Goal: Consume media (video, audio)

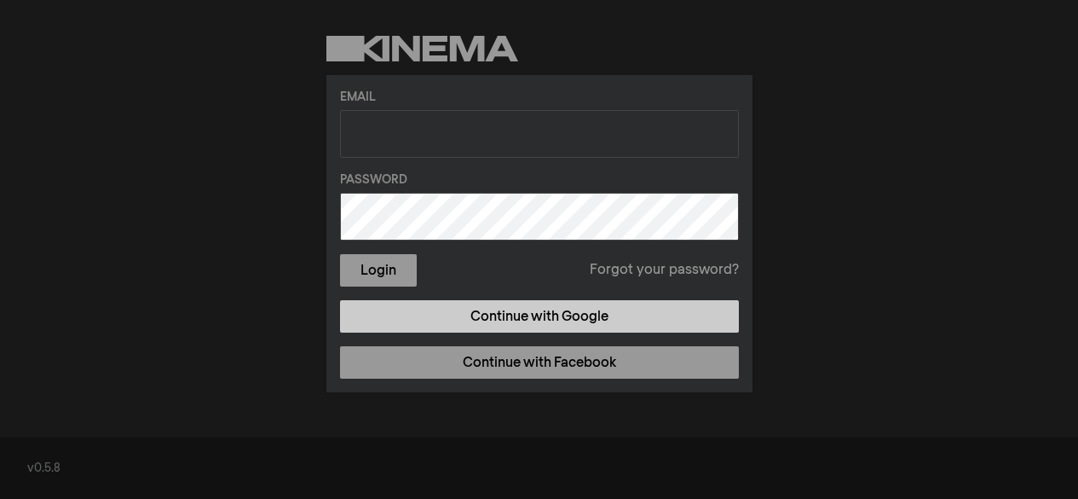
click at [657, 305] on link "Continue with Google" at bounding box center [539, 316] width 399 height 32
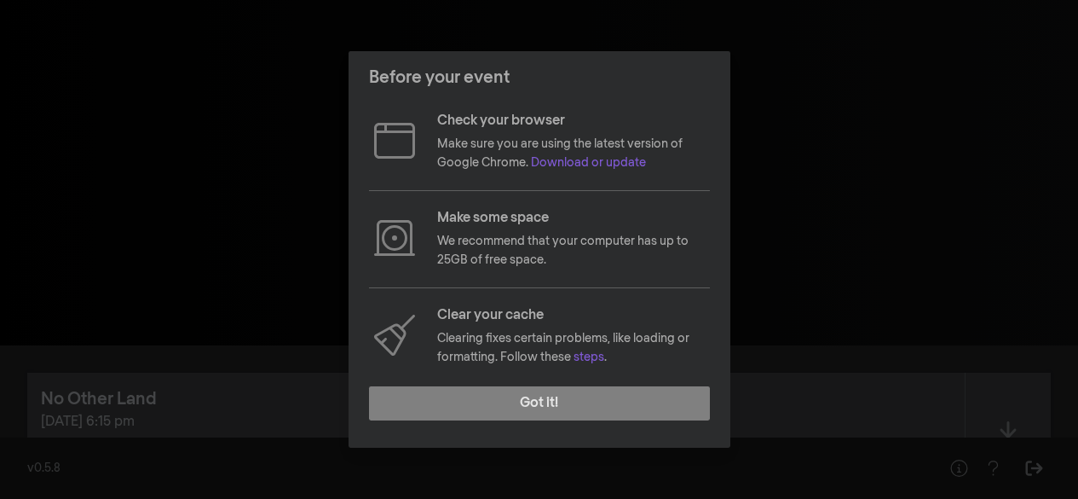
scroll to position [252, 0]
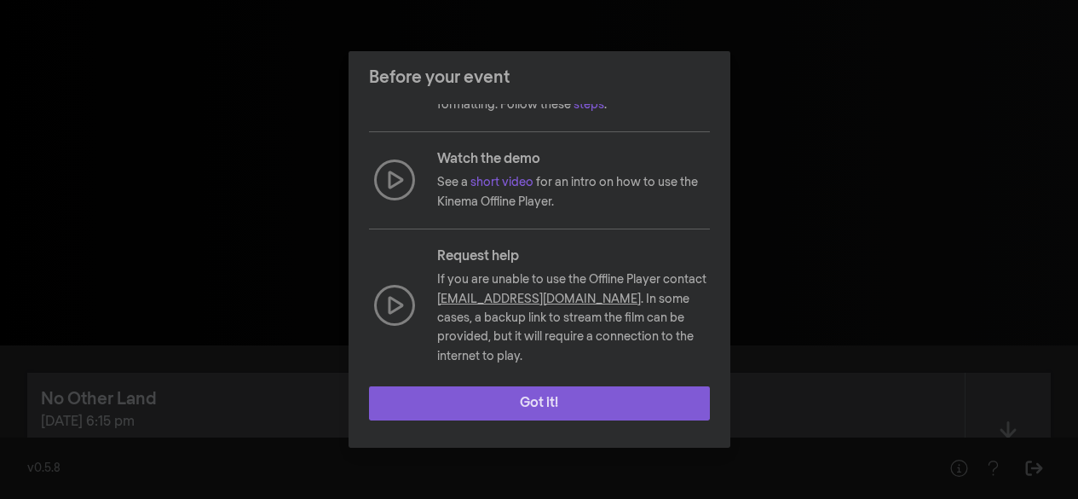
click at [534, 397] on button "Got it!" at bounding box center [539, 403] width 341 height 34
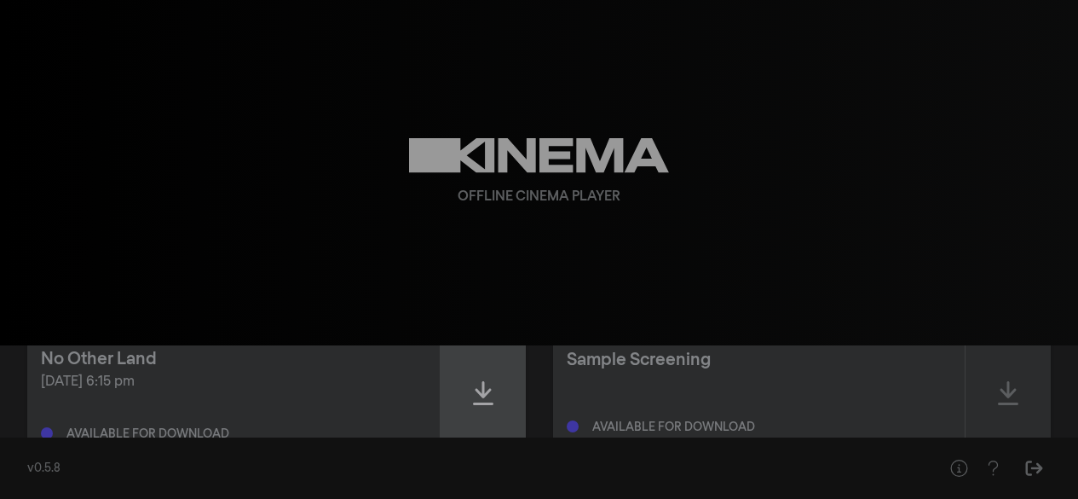
scroll to position [10, 0]
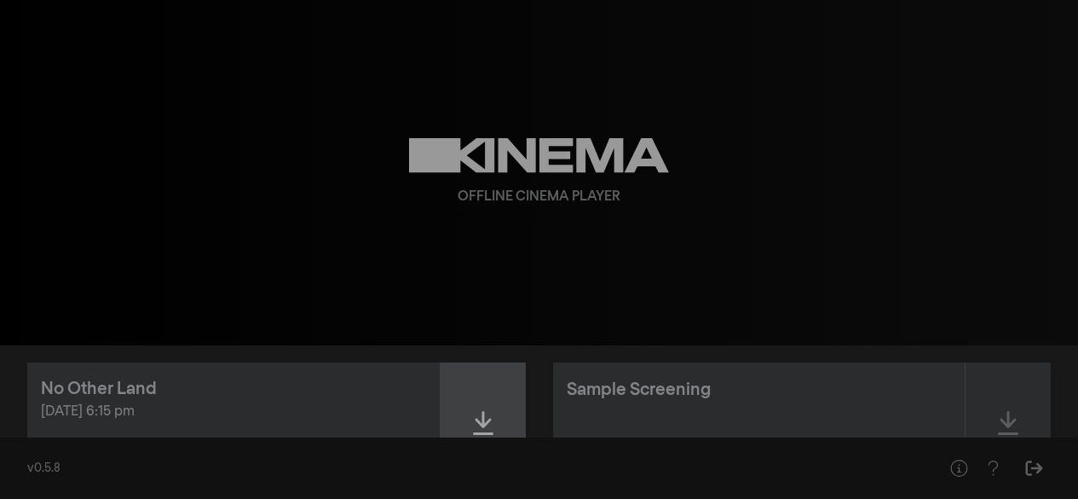
click at [493, 389] on div at bounding box center [483, 422] width 85 height 121
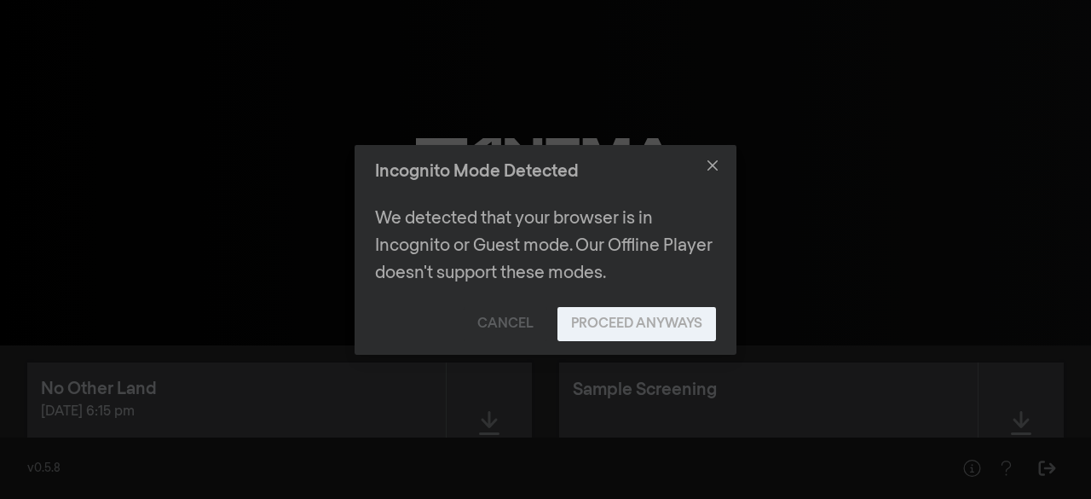
click at [579, 327] on button "Proceed Anyways" at bounding box center [637, 324] width 159 height 34
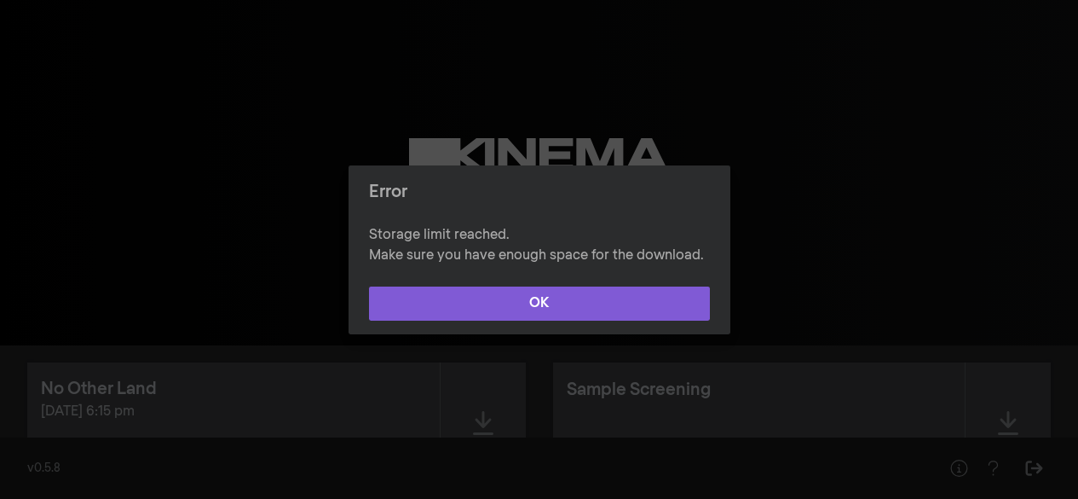
click at [577, 305] on button "OK" at bounding box center [539, 303] width 341 height 34
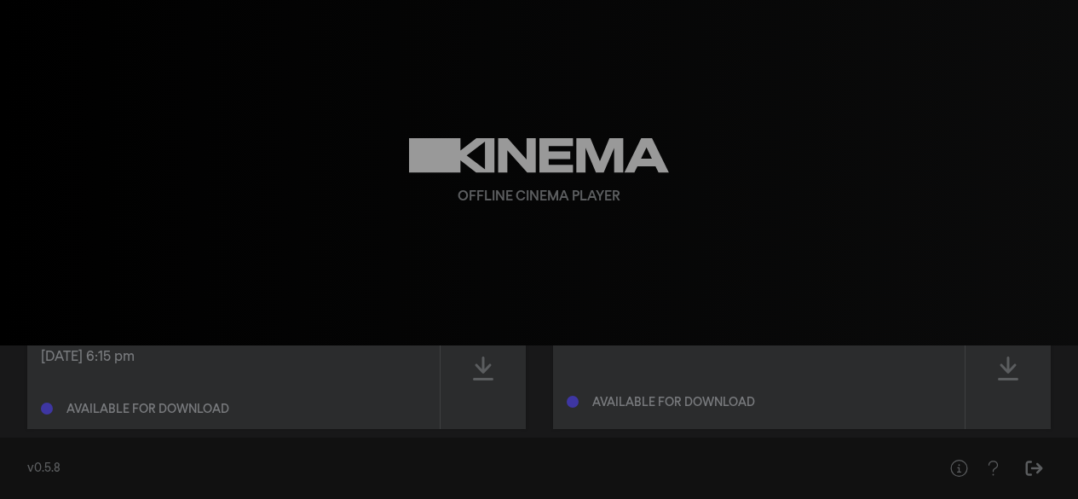
scroll to position [95, 0]
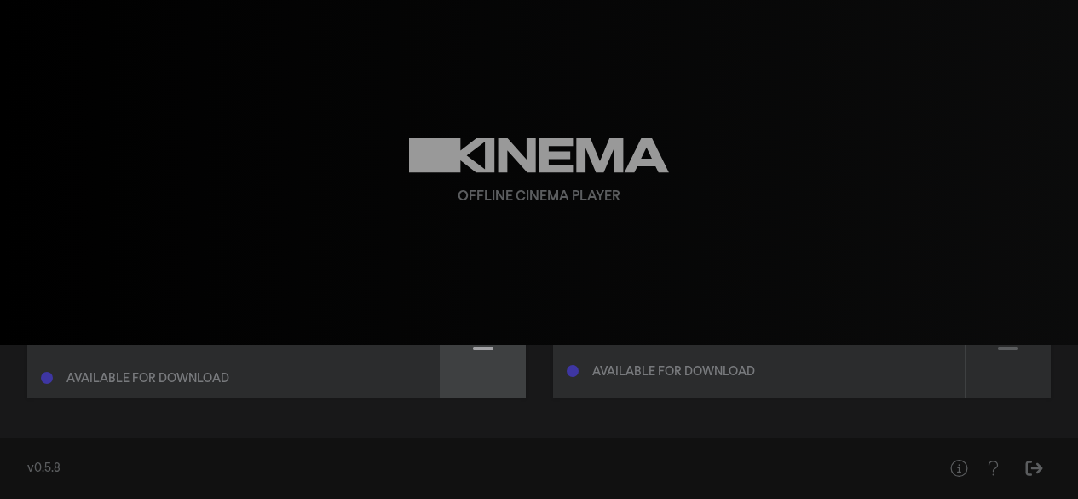
click at [491, 373] on div at bounding box center [483, 337] width 85 height 121
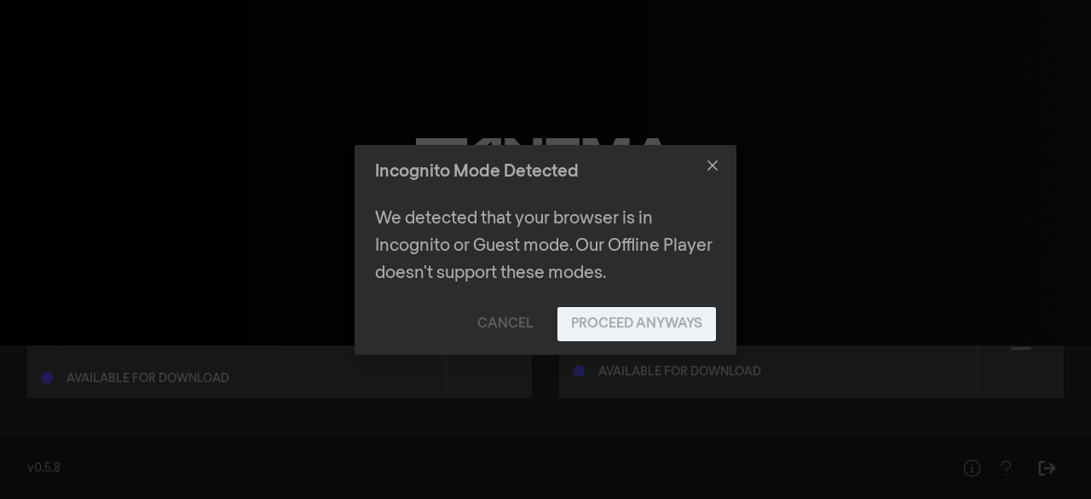
click at [597, 317] on button "Proceed Anyways" at bounding box center [637, 324] width 159 height 34
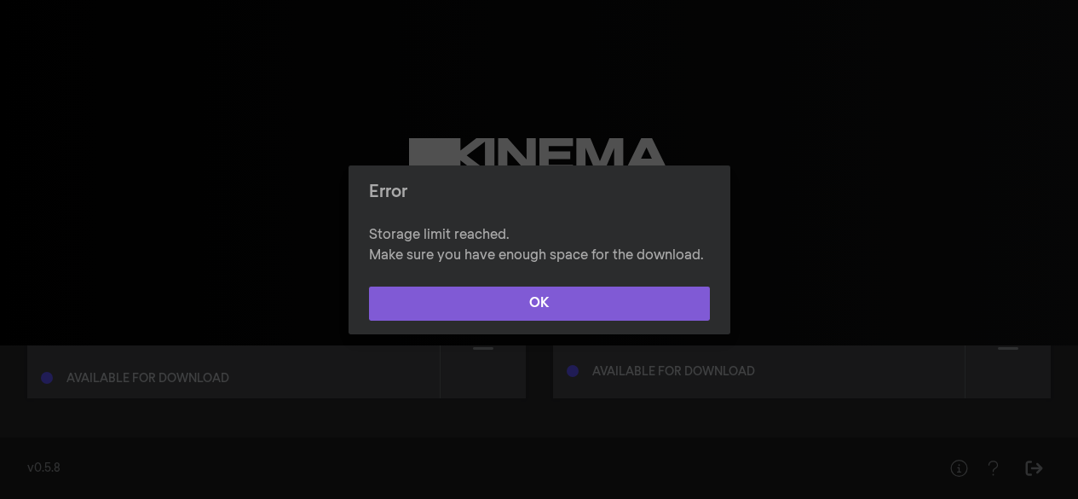
click at [593, 315] on button "OK" at bounding box center [539, 303] width 341 height 34
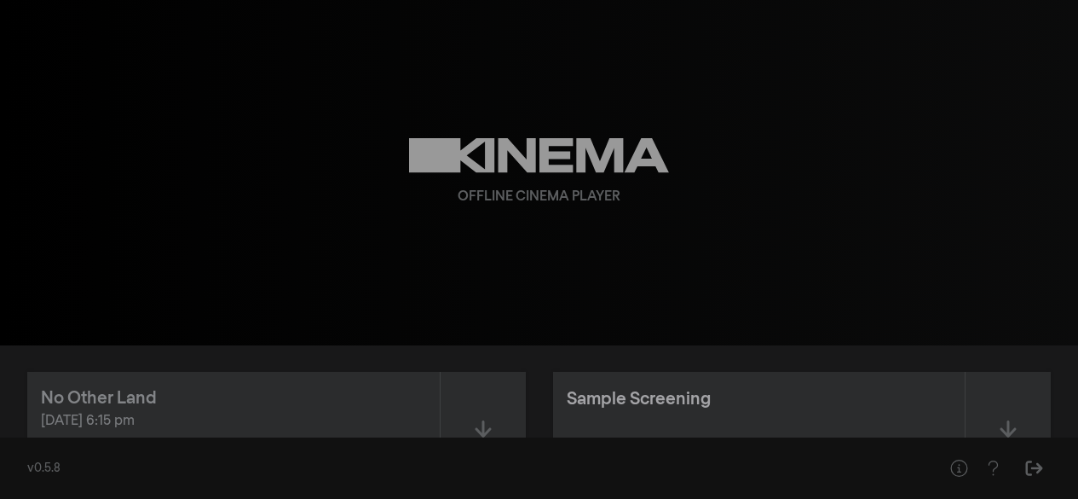
scroll to position [0, 0]
click at [906, 167] on div "play_arrow 0:00 volume_up fullscreen settings closed_caption Captions Off setti…" at bounding box center [539, 172] width 1078 height 345
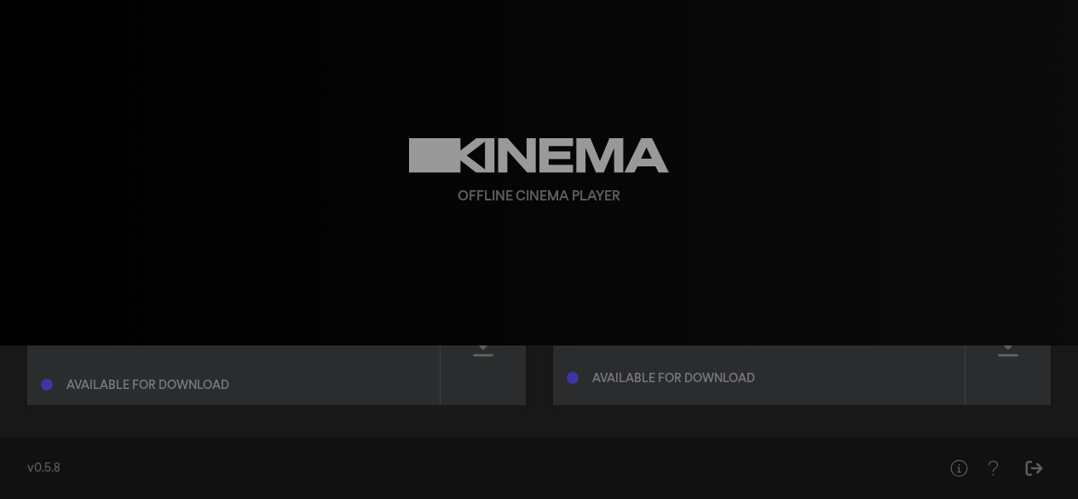
scroll to position [95, 0]
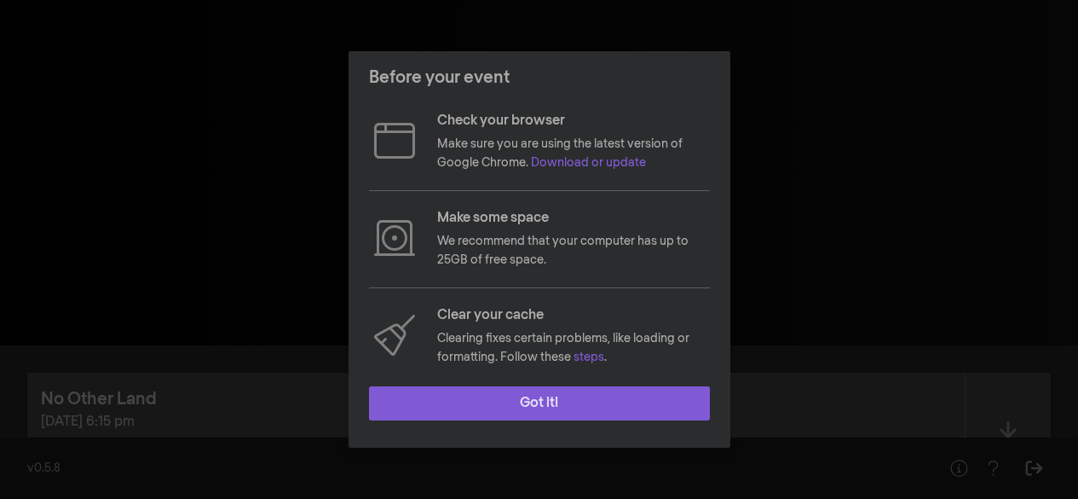
click at [421, 395] on button "Got it!" at bounding box center [539, 403] width 341 height 34
